Goal: Navigation & Orientation: Understand site structure

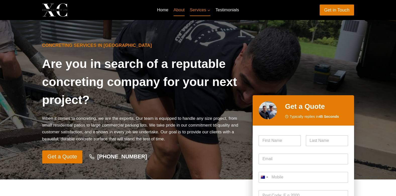
click at [184, 9] on link "About" at bounding box center [179, 10] width 16 height 12
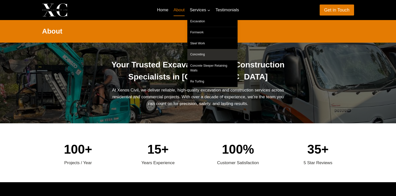
click at [198, 53] on link "Concreting" at bounding box center [212, 54] width 50 height 11
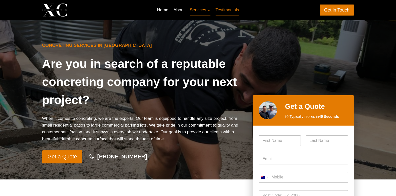
click at [227, 11] on link "Testimonials" at bounding box center [227, 10] width 29 height 12
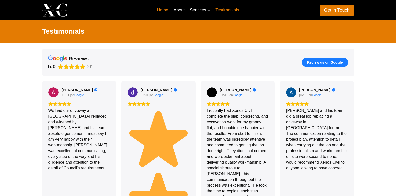
click at [164, 10] on link "Home" at bounding box center [162, 10] width 17 height 12
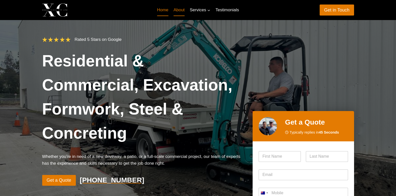
click at [178, 10] on link "About" at bounding box center [179, 10] width 16 height 12
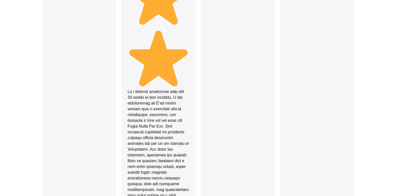
scroll to position [904, 0]
